Goal: Transaction & Acquisition: Purchase product/service

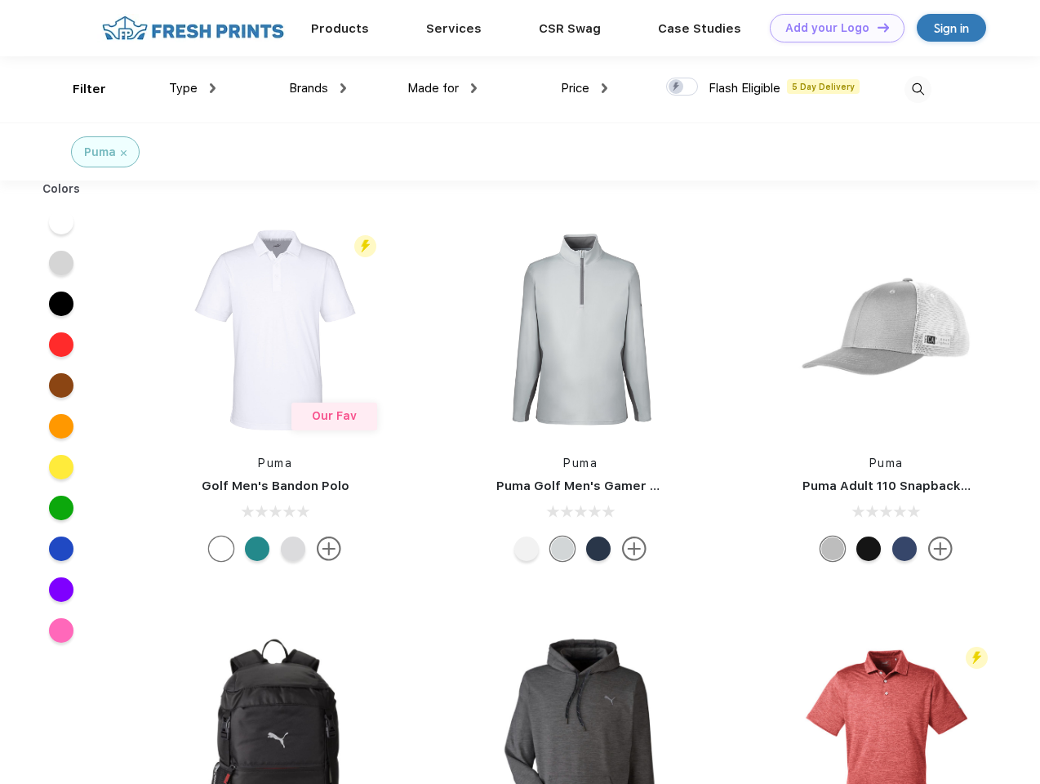
click at [831, 28] on link "Add your Logo Design Tool" at bounding box center [837, 28] width 135 height 29
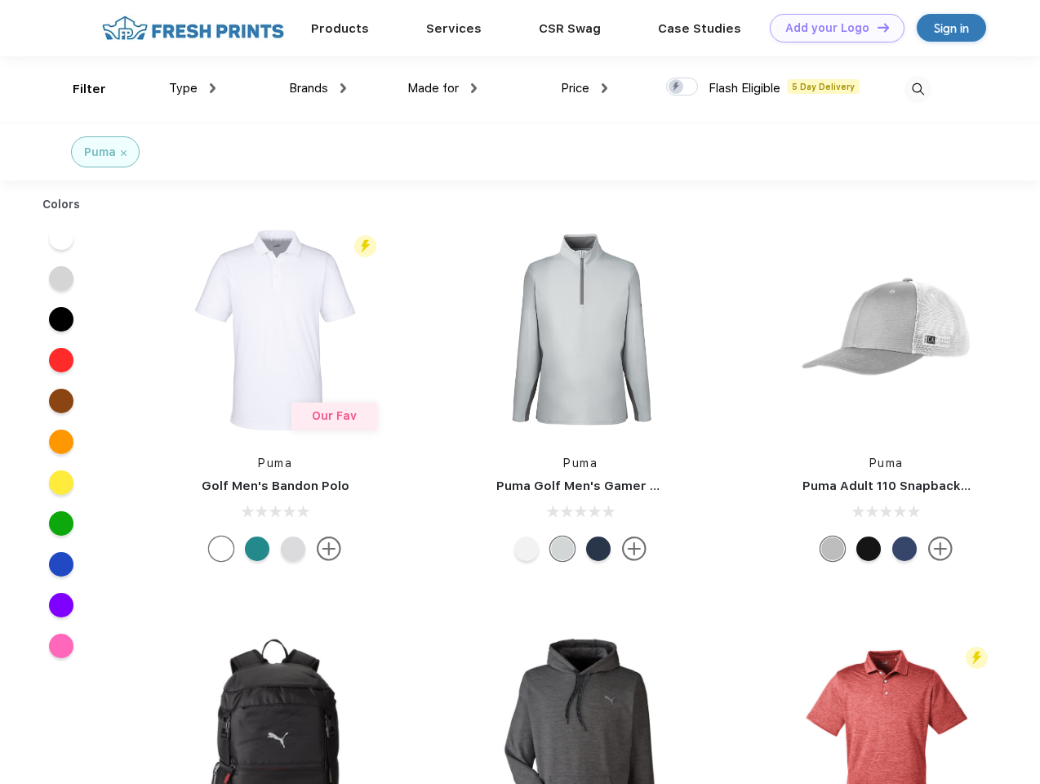
click at [0, 0] on div "Design Tool" at bounding box center [0, 0] width 0 height 0
click at [876, 27] on link "Add your Logo Design Tool" at bounding box center [837, 28] width 135 height 29
click at [78, 89] on div "Filter" at bounding box center [89, 89] width 33 height 19
click at [193, 88] on span "Type" at bounding box center [183, 88] width 29 height 15
click at [318, 88] on span "Brands" at bounding box center [308, 88] width 39 height 15
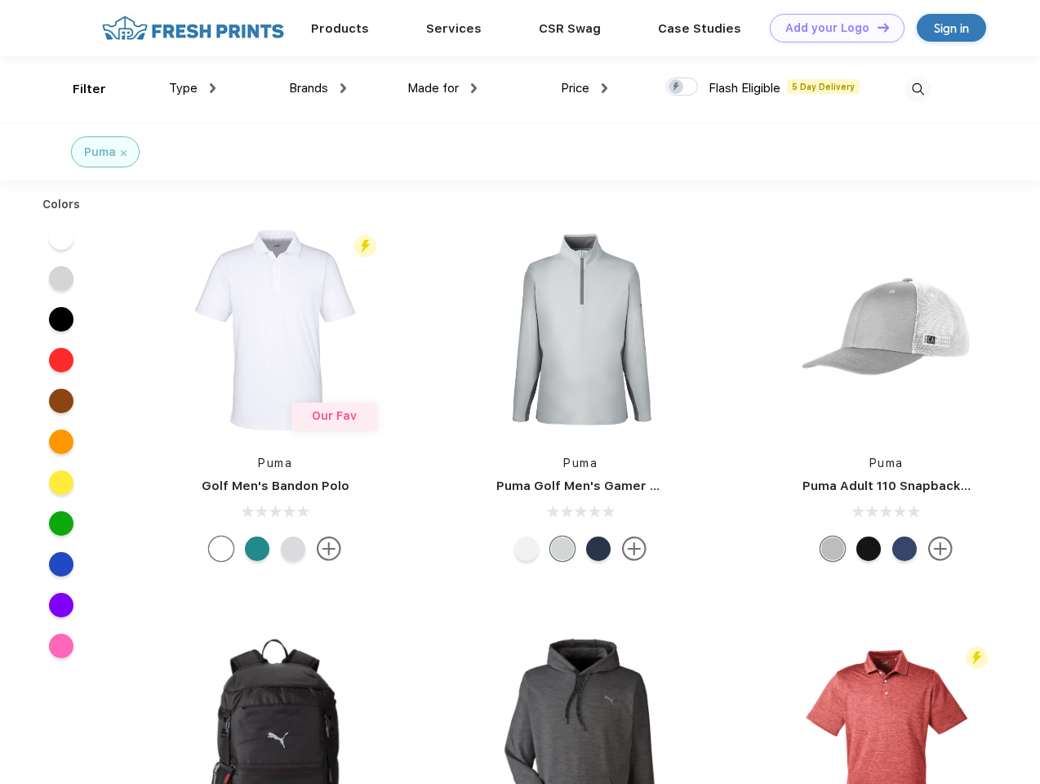
click at [442, 88] on span "Made for" at bounding box center [432, 88] width 51 height 15
click at [585, 88] on span "Price" at bounding box center [575, 88] width 29 height 15
click at [682, 87] on div at bounding box center [682, 87] width 32 height 18
click at [677, 87] on input "checkbox" at bounding box center [671, 82] width 11 height 11
click at [918, 89] on img at bounding box center [918, 89] width 27 height 27
